Goal: Navigation & Orientation: Find specific page/section

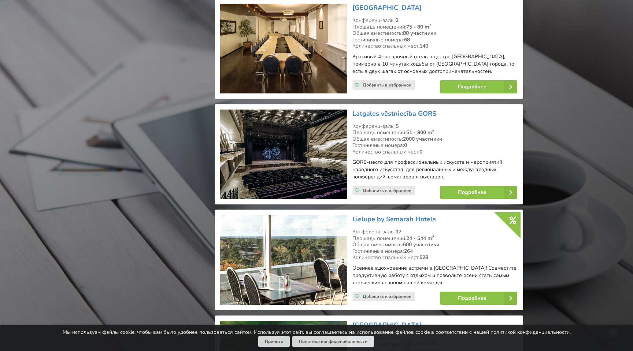
scroll to position [3889, 0]
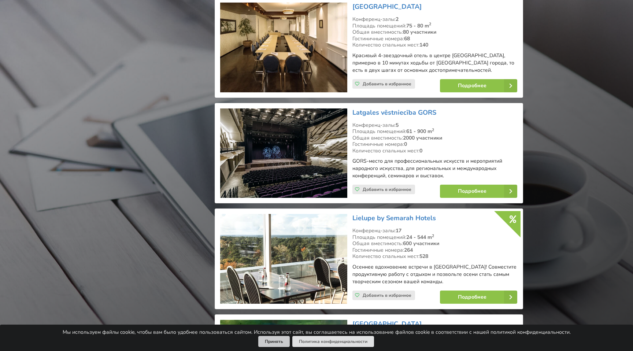
click at [272, 336] on button "Принять" at bounding box center [274, 341] width 32 height 11
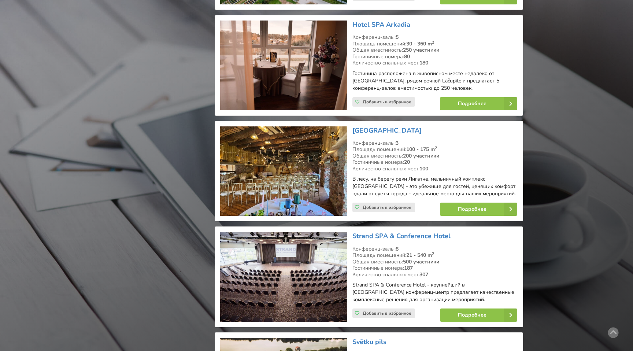
scroll to position [7446, 0]
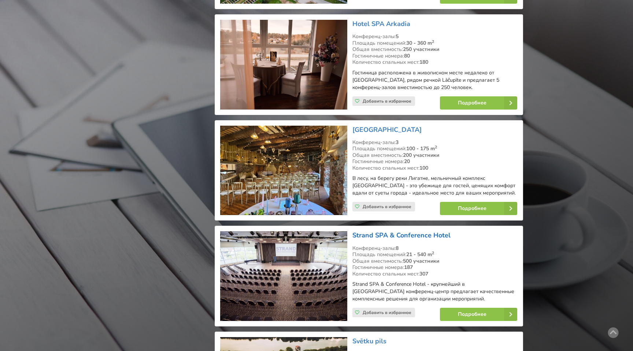
click at [367, 231] on link "Strand SPA & Conference Hotel" at bounding box center [402, 235] width 98 height 9
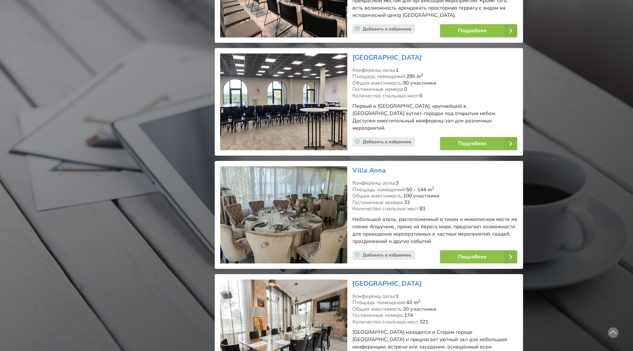
scroll to position [8516, 0]
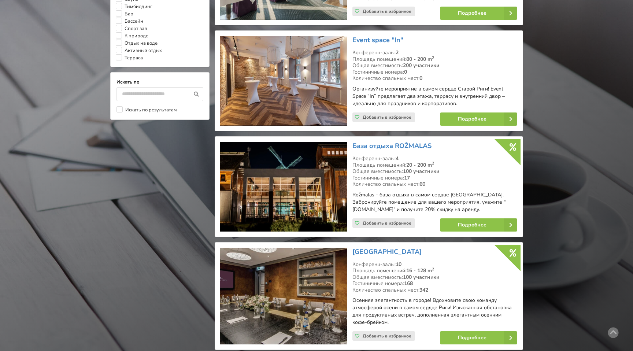
scroll to position [648, 0]
